Goal: Task Accomplishment & Management: Use online tool/utility

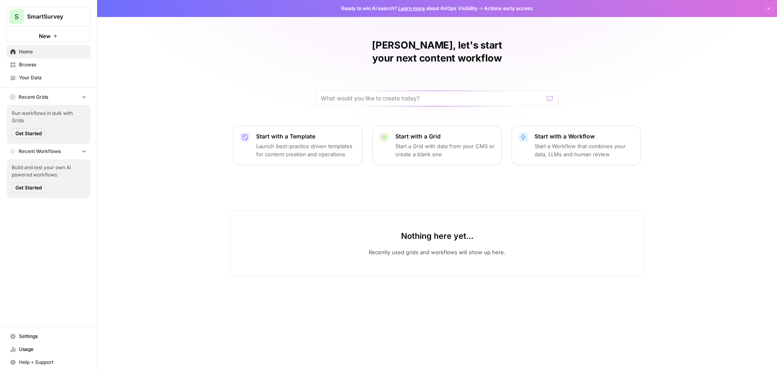
click at [321, 142] on p "Launch best-practice driven templates for content creation and operations" at bounding box center [306, 150] width 100 height 16
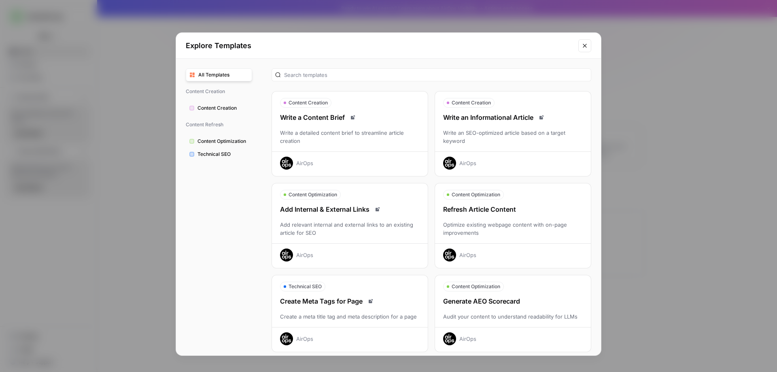
click at [495, 220] on div "Refresh Article Content Optimize existing webpage content with on-page improvem…" at bounding box center [513, 232] width 156 height 57
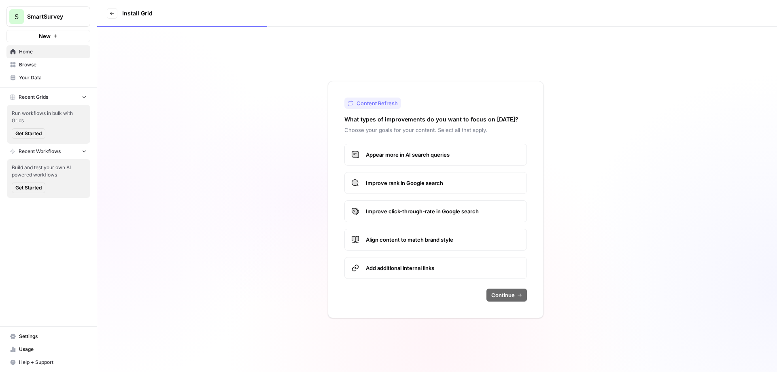
click at [513, 155] on span "Appear more in AI search queries" at bounding box center [443, 155] width 154 height 8
click at [484, 187] on span "Improve rank in Google search" at bounding box center [443, 183] width 154 height 8
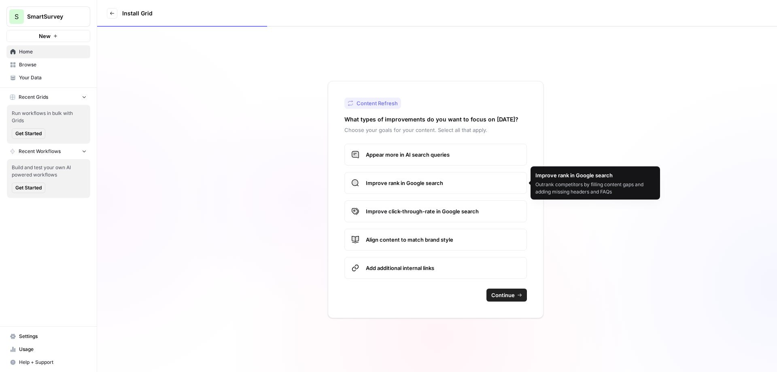
click at [479, 210] on span "Improve click-through-rate in Google search" at bounding box center [443, 211] width 154 height 8
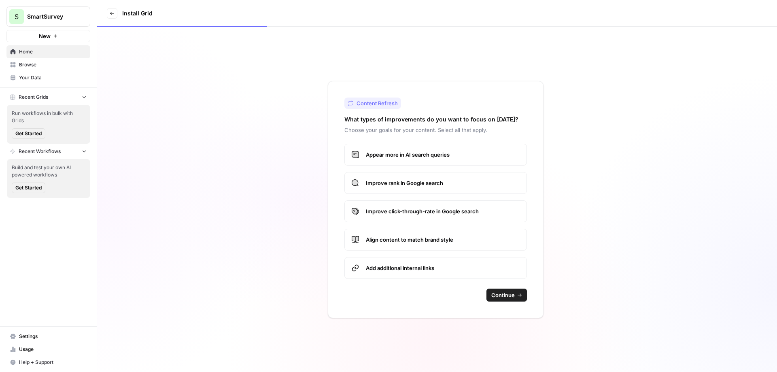
click at [478, 240] on span "Align content to match brand style" at bounding box center [443, 240] width 154 height 8
click at [476, 266] on span "Add additional internal links" at bounding box center [443, 268] width 154 height 8
click at [503, 295] on span "Continue" at bounding box center [502, 295] width 23 height 8
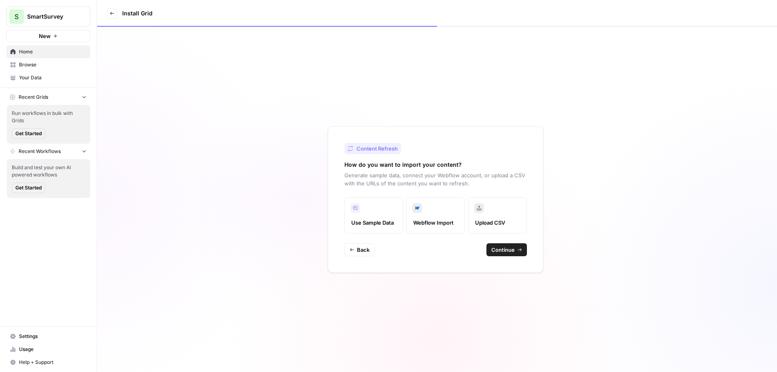
click at [431, 217] on label "Webflow Import" at bounding box center [435, 215] width 59 height 36
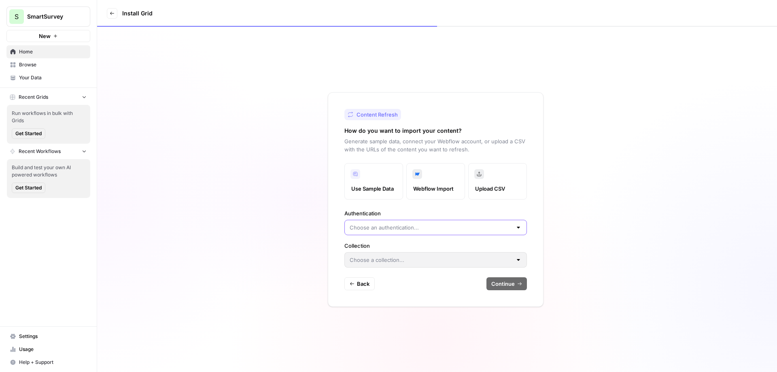
click at [449, 227] on input "Authentication" at bounding box center [431, 227] width 162 height 8
click at [508, 212] on label "Authentication" at bounding box center [435, 213] width 183 height 8
click at [508, 223] on input "Authentication" at bounding box center [431, 227] width 162 height 8
click at [519, 208] on div "Use Sample Data Webflow Import Upload CSV Authentication Collection" at bounding box center [435, 215] width 183 height 104
click at [495, 227] on input "Authentication" at bounding box center [431, 227] width 162 height 8
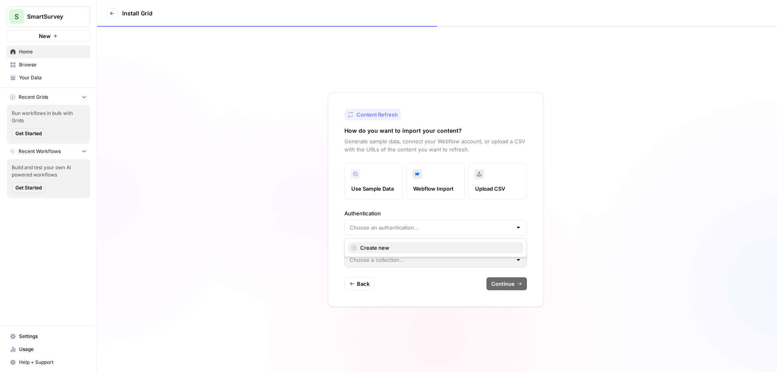
click at [433, 249] on span "Create new" at bounding box center [438, 248] width 157 height 8
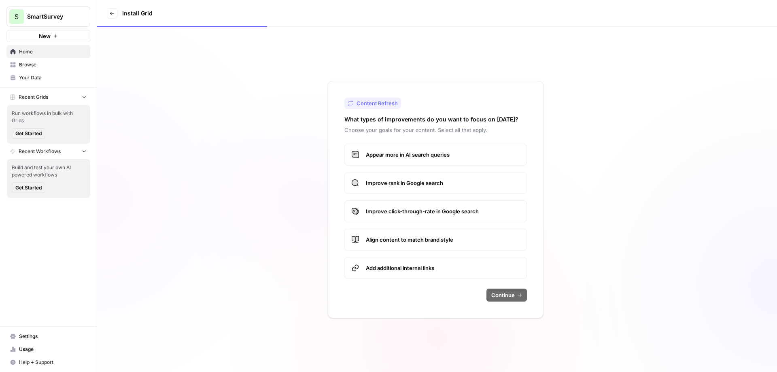
click at [432, 268] on span "Add additional internal links" at bounding box center [443, 268] width 154 height 8
click at [402, 157] on span "Appear more in AI search queries" at bounding box center [443, 155] width 154 height 8
click at [401, 181] on span "Improve rank in Google search" at bounding box center [443, 183] width 154 height 8
click at [404, 213] on span "Improve click-through-rate in Google search" at bounding box center [443, 211] width 154 height 8
click at [406, 238] on span "Align content to match brand style" at bounding box center [443, 240] width 154 height 8
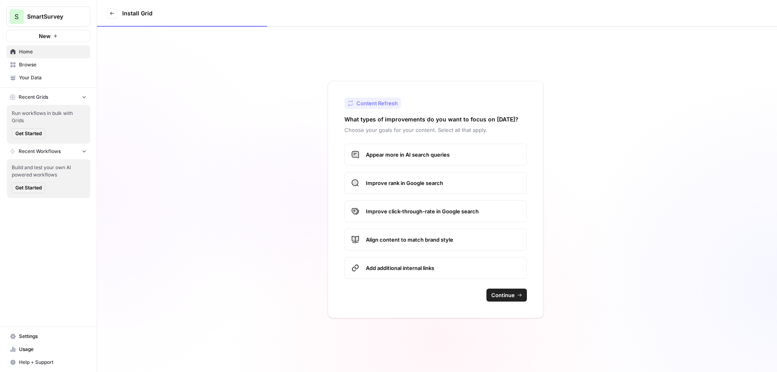
click at [508, 294] on span "Continue" at bounding box center [502, 295] width 23 height 8
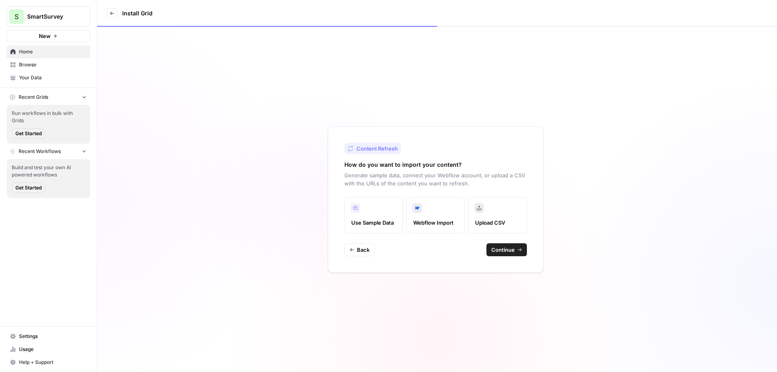
click at [442, 219] on span "Webflow Import" at bounding box center [435, 223] width 45 height 8
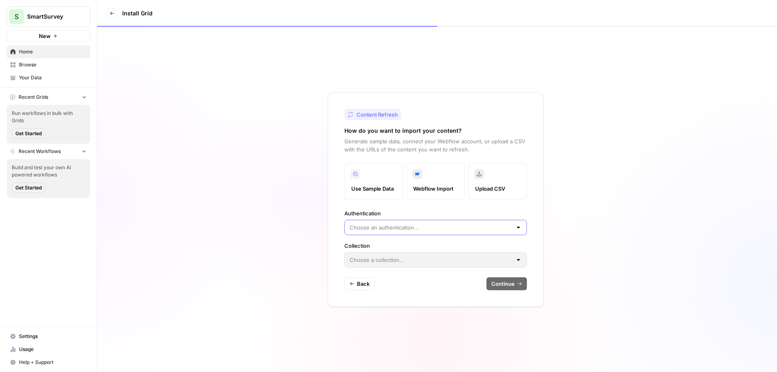
click at [469, 229] on input "Authentication" at bounding box center [431, 227] width 162 height 8
click at [499, 208] on div "Use Sample Data Webflow Import Upload CSV Authentication Collection" at bounding box center [435, 215] width 183 height 104
click at [402, 230] on input "Authentication" at bounding box center [431, 227] width 162 height 8
click at [341, 221] on div "Content Refresh How do you want to import your content? Generate sample data, c…" at bounding box center [436, 199] width 216 height 215
click at [444, 226] on input "Authentication" at bounding box center [431, 227] width 162 height 8
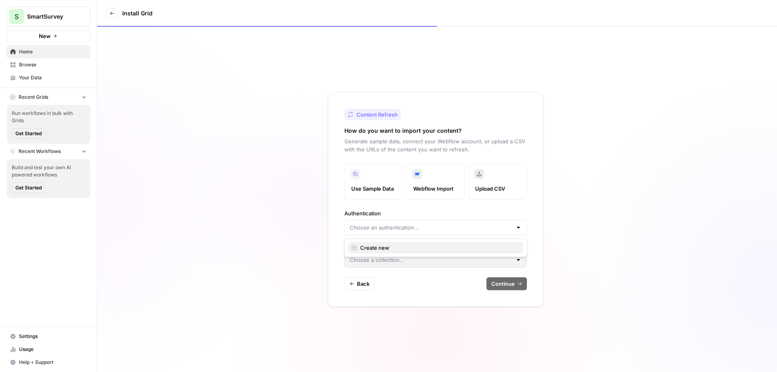
click at [372, 248] on span "Create new" at bounding box center [438, 248] width 157 height 8
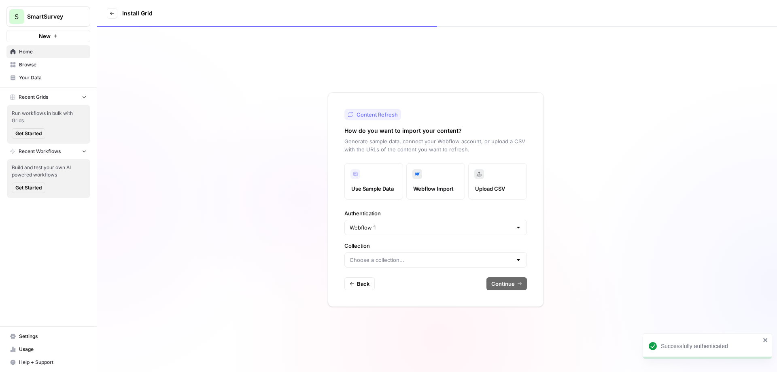
click at [389, 264] on div at bounding box center [435, 259] width 183 height 15
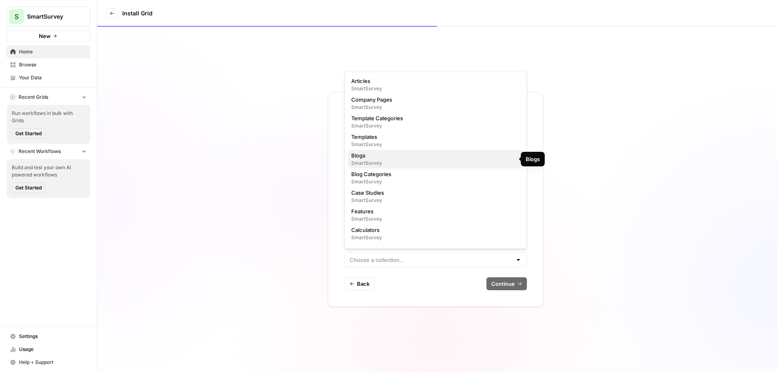
click at [366, 158] on span "Blogs" at bounding box center [434, 155] width 166 height 8
type input "Blogs"
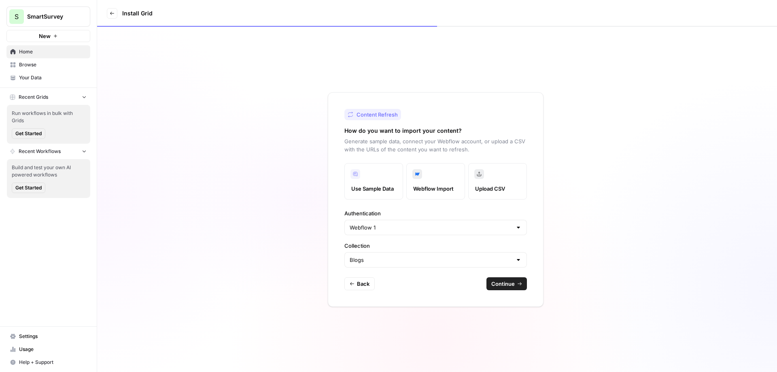
click at [513, 284] on span "Continue" at bounding box center [502, 284] width 23 height 8
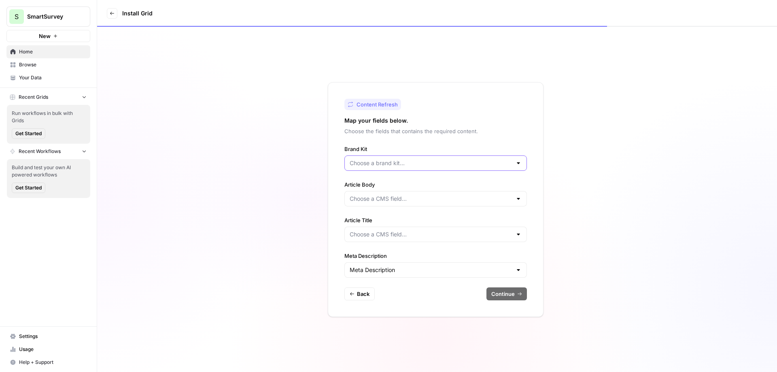
click at [453, 166] on input "Brand Kit" at bounding box center [431, 163] width 162 height 8
click at [471, 143] on div "Content Refresh Map your fields below. Choose the fields that contains the requ…" at bounding box center [436, 199] width 216 height 235
click at [459, 162] on input "Brand Kit" at bounding box center [431, 163] width 162 height 8
click at [425, 142] on div "Content Refresh Map your fields below. Choose the fields that contains the requ…" at bounding box center [436, 199] width 216 height 235
click at [418, 199] on input "Article Body" at bounding box center [431, 199] width 162 height 8
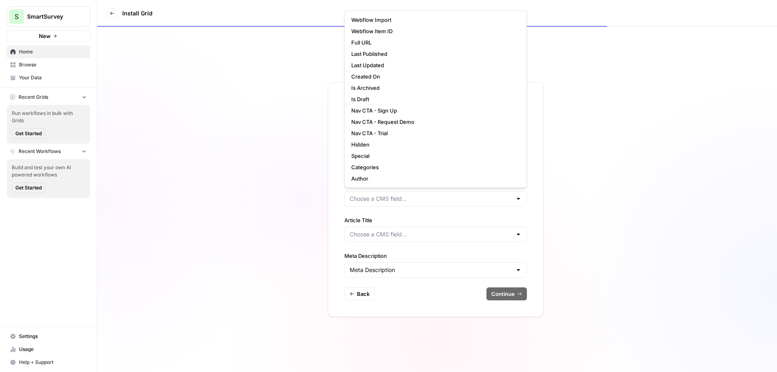
click at [333, 202] on div "Content Refresh Map your fields below. Choose the fields that contains the requ…" at bounding box center [436, 199] width 216 height 235
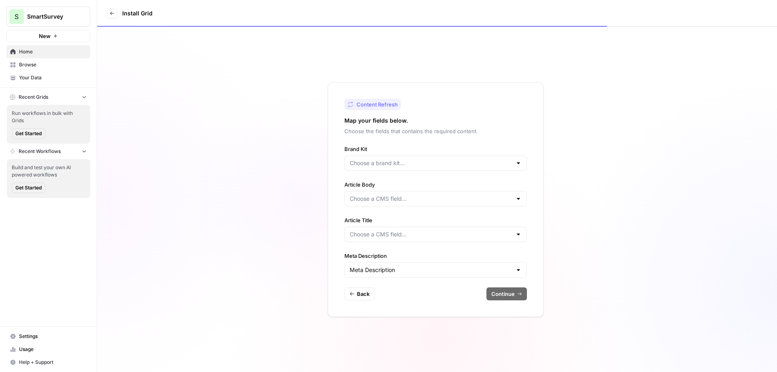
click at [391, 193] on div at bounding box center [435, 198] width 183 height 15
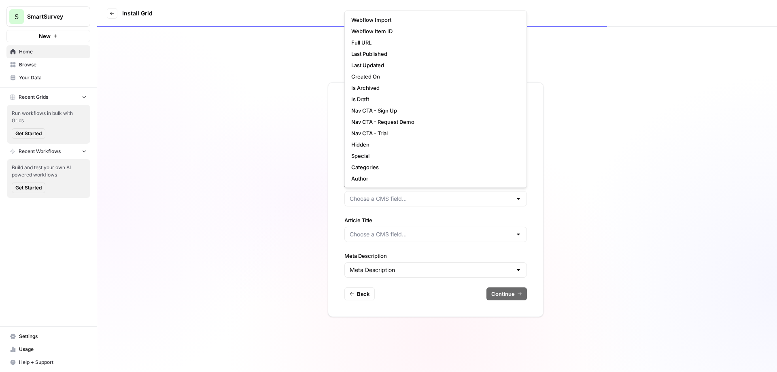
click at [337, 207] on div "Content Refresh Map your fields below. Choose the fields that contains the requ…" at bounding box center [436, 199] width 216 height 235
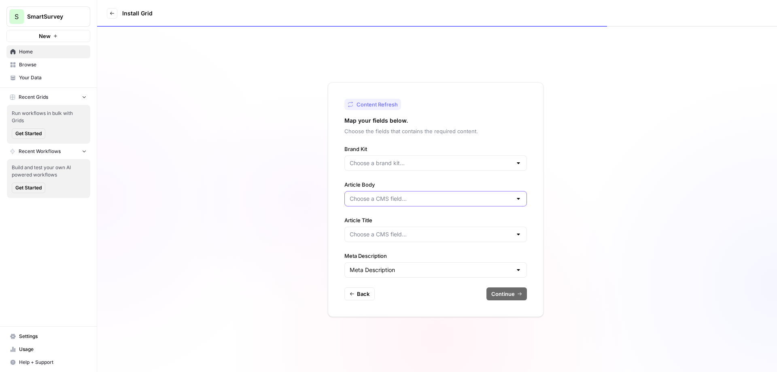
click at [366, 201] on input "Article Body" at bounding box center [431, 199] width 162 height 8
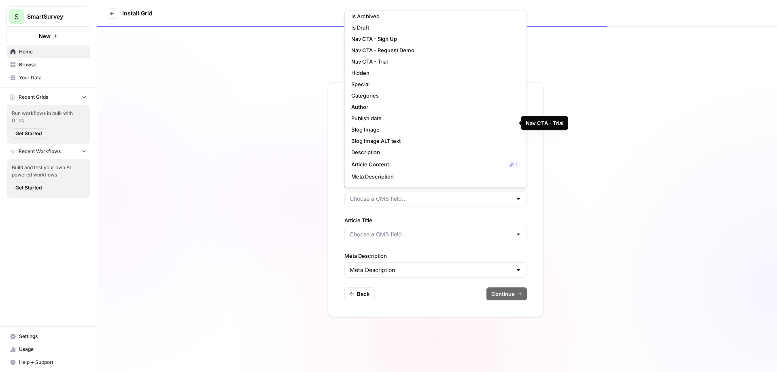
scroll to position [121, 0]
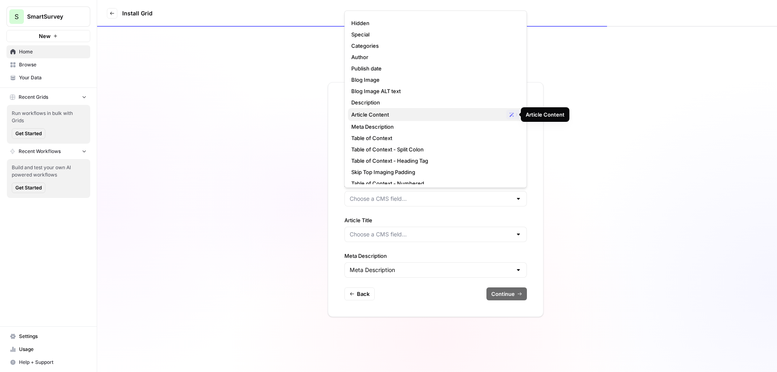
click at [395, 117] on span "Article Content" at bounding box center [427, 115] width 152 height 8
type input "Article Content"
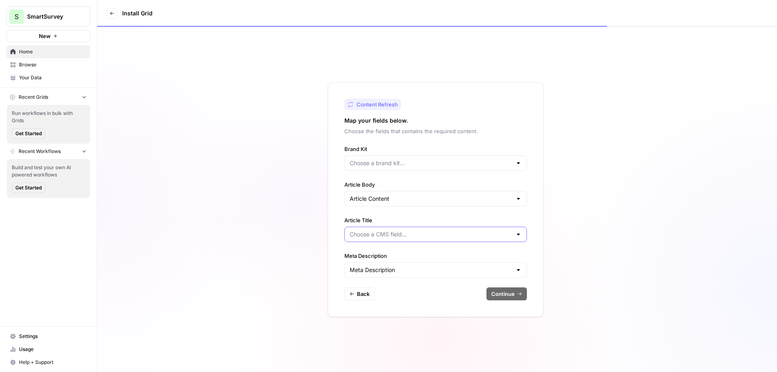
click at [447, 236] on input "Article Title" at bounding box center [431, 234] width 162 height 8
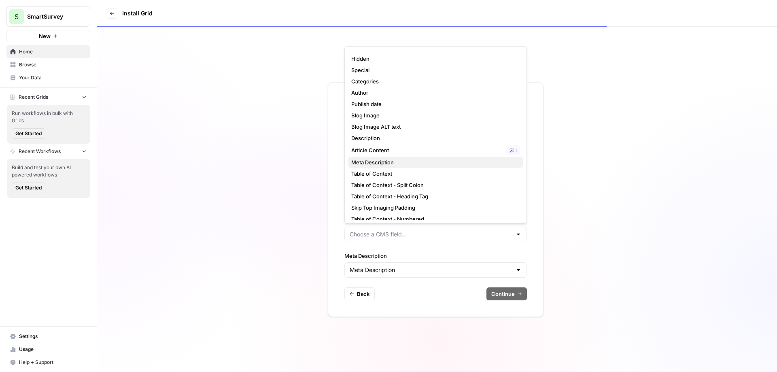
scroll to position [194, 0]
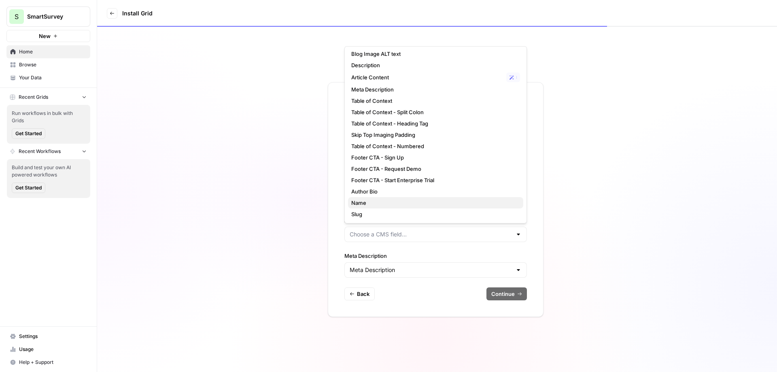
click at [382, 199] on span "Name" at bounding box center [434, 203] width 166 height 8
type input "Name"
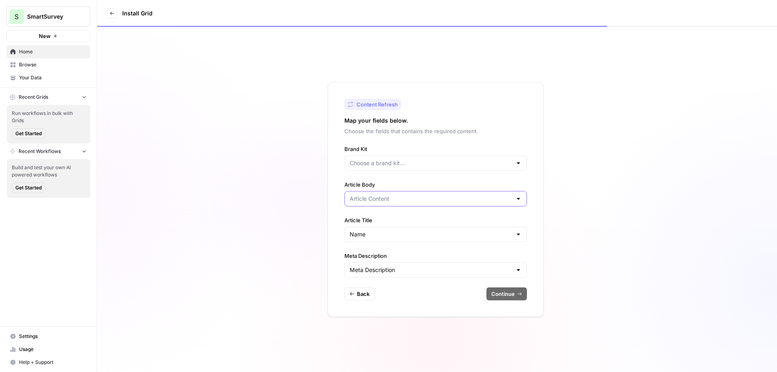
click at [433, 201] on input "Article Body" at bounding box center [431, 199] width 162 height 8
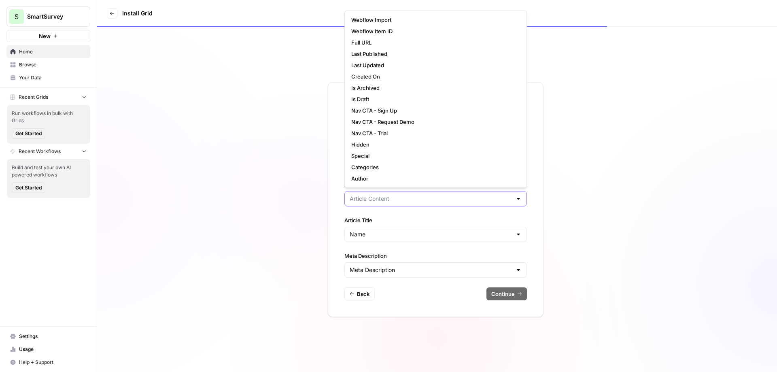
click at [433, 201] on input "Article Body" at bounding box center [431, 199] width 162 height 8
type input "Article Content"
click at [334, 268] on div "Content Refresh Map your fields below. Choose the fields that contains the requ…" at bounding box center [436, 199] width 216 height 235
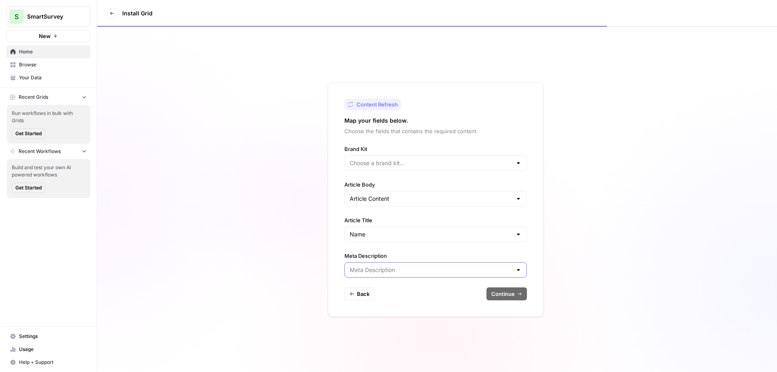
click at [374, 268] on input "Meta Description" at bounding box center [431, 270] width 162 height 8
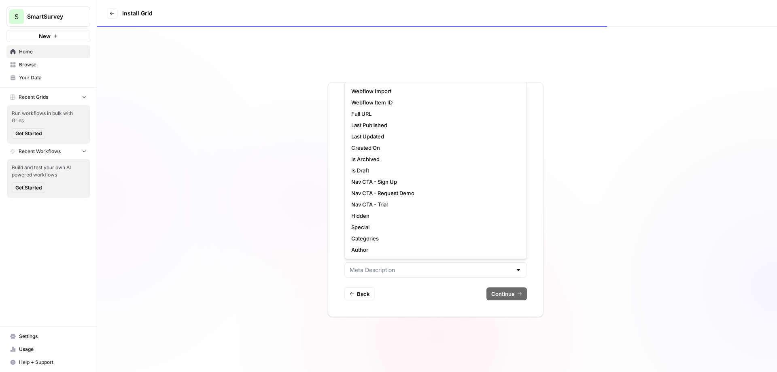
type input "Meta Description"
click at [337, 254] on div "Content Refresh Map your fields below. Choose the fields that contains the requ…" at bounding box center [436, 199] width 216 height 235
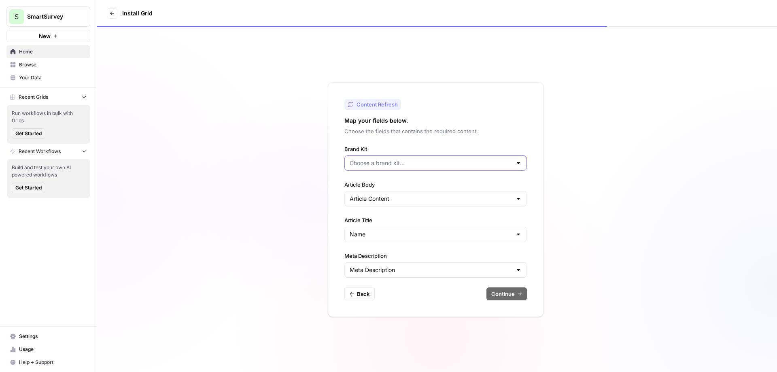
click at [390, 164] on input "Brand Kit" at bounding box center [431, 163] width 162 height 8
click at [521, 126] on div "Map your fields below. Choose the fields that contains the required content." at bounding box center [435, 126] width 183 height 19
click at [442, 159] on input "Brand Kit" at bounding box center [431, 163] width 162 height 8
click at [440, 113] on div "Content Refresh Map your fields below. Choose the fields that contains the requ…" at bounding box center [436, 199] width 216 height 235
click at [420, 162] on input "Brand Kit" at bounding box center [431, 163] width 162 height 8
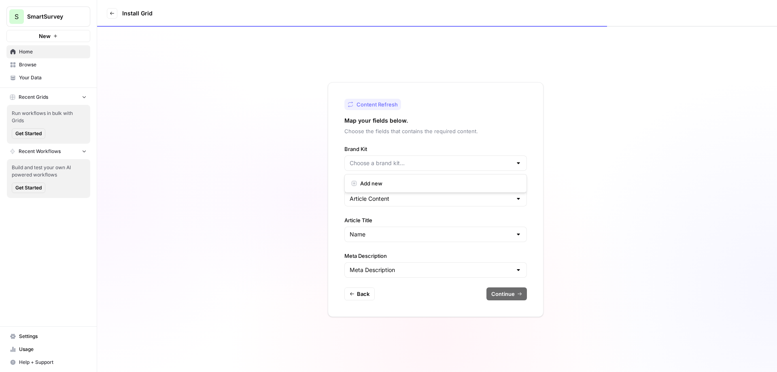
click at [380, 176] on div "Add new" at bounding box center [435, 183] width 183 height 19
click at [375, 181] on span "Add new" at bounding box center [438, 183] width 157 height 8
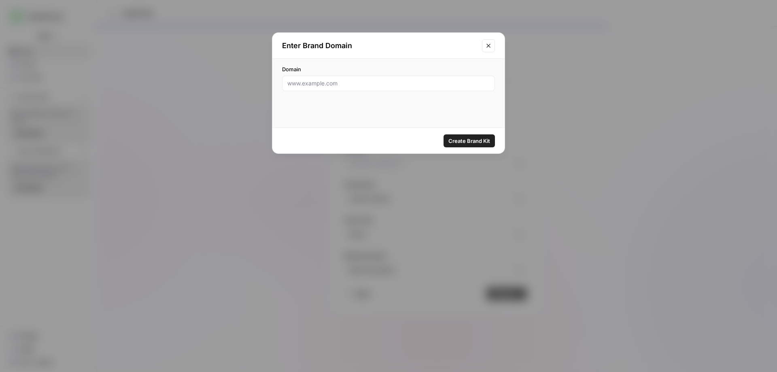
click at [323, 86] on input "Domain" at bounding box center [388, 83] width 202 height 8
type input "www.smartsurvey.co.uk"
click at [466, 139] on span "Create Brand Kit" at bounding box center [470, 141] width 42 height 8
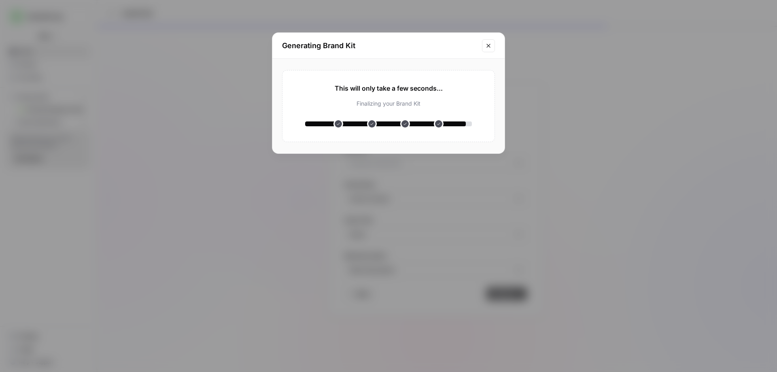
click at [488, 46] on icon "Close modal" at bounding box center [489, 46] width 4 height 4
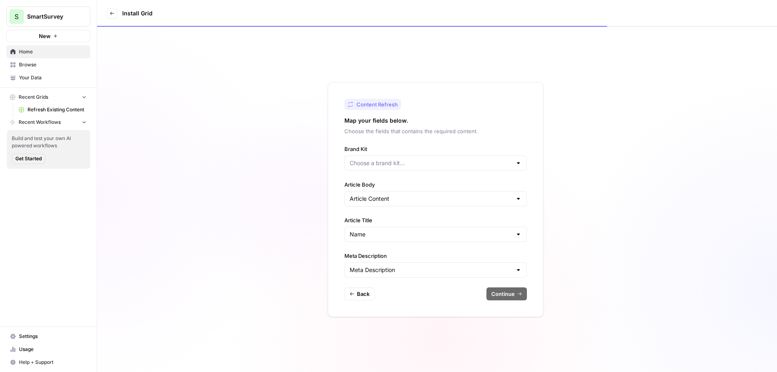
click at [415, 167] on div at bounding box center [435, 162] width 183 height 15
click at [504, 127] on p "Choose the fields that contains the required content." at bounding box center [435, 131] width 183 height 8
